Goal: Task Accomplishment & Management: Manage account settings

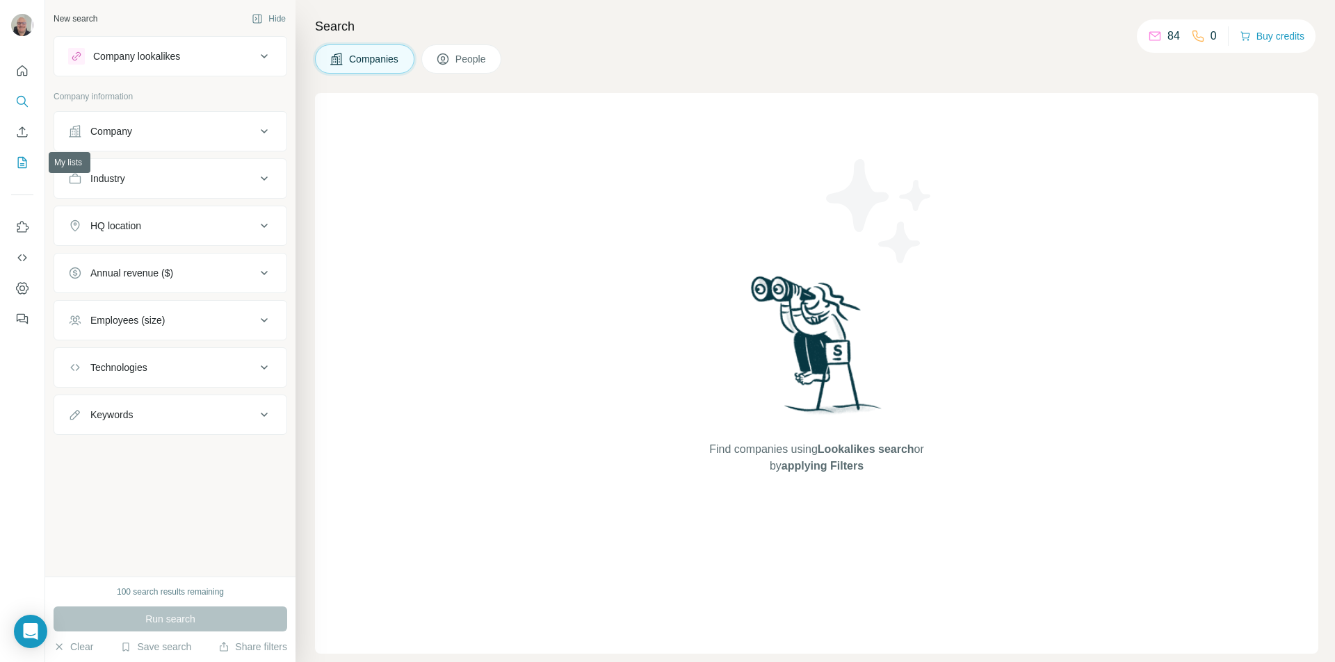
click at [19, 168] on icon "My lists" at bounding box center [22, 162] width 9 height 11
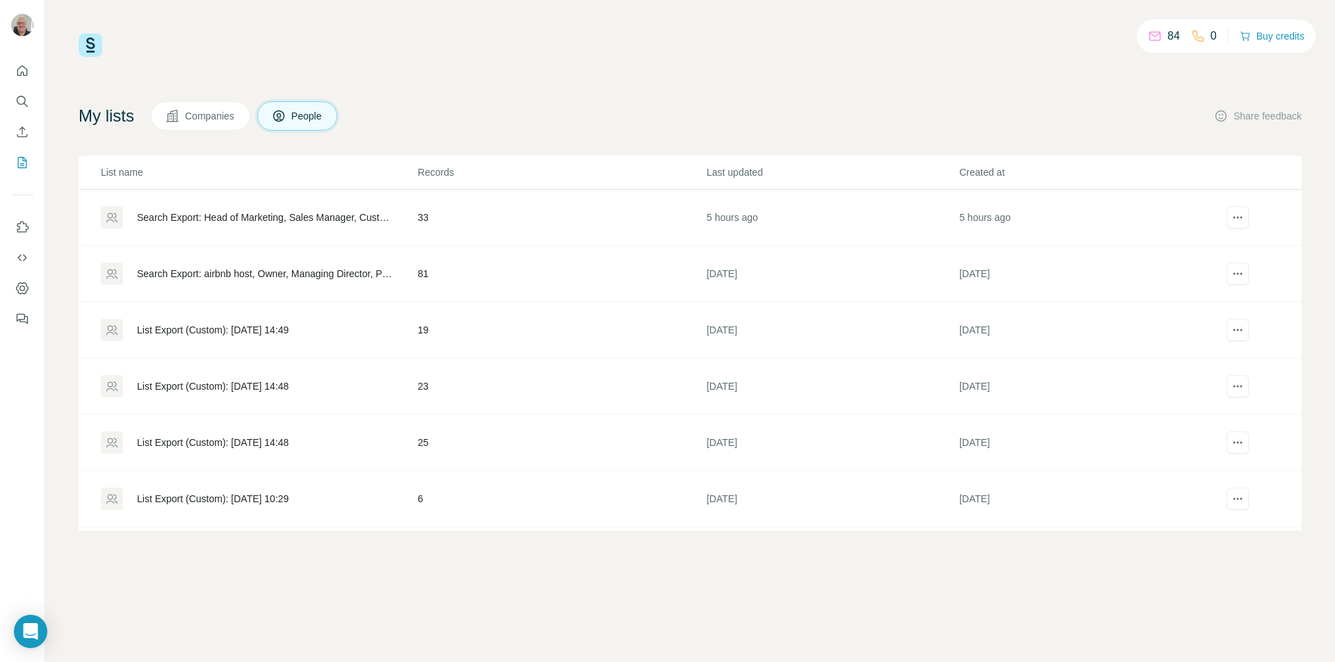
click at [879, 55] on div "84 0 Buy credits" at bounding box center [690, 45] width 1223 height 24
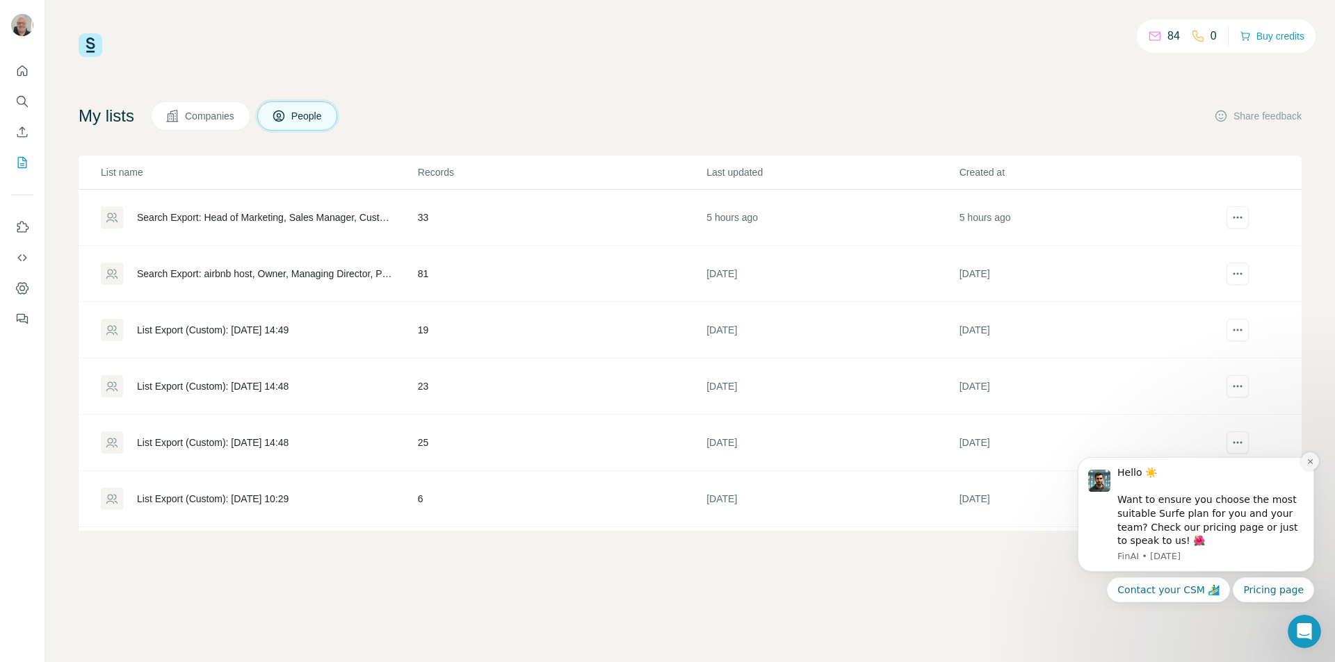
click at [1306, 461] on icon "Dismiss notification" at bounding box center [1310, 462] width 8 height 8
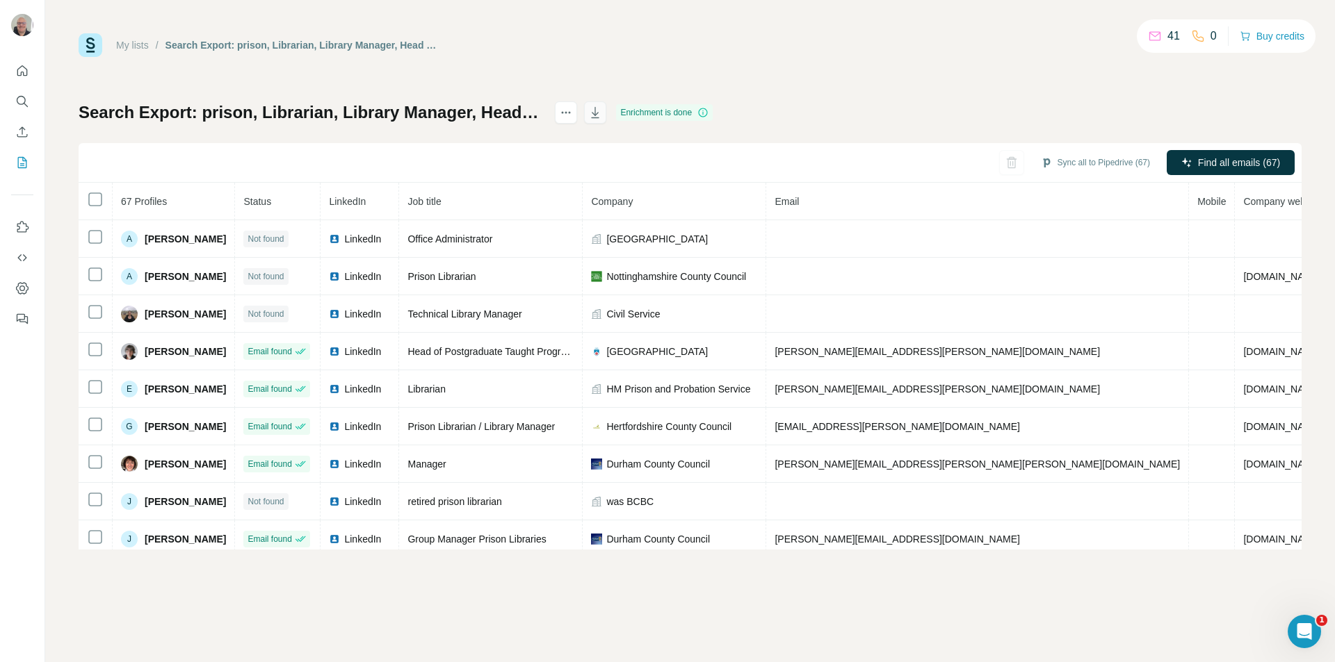
click at [602, 113] on icon "button" at bounding box center [595, 113] width 14 height 14
